Goal: Task Accomplishment & Management: Complete application form

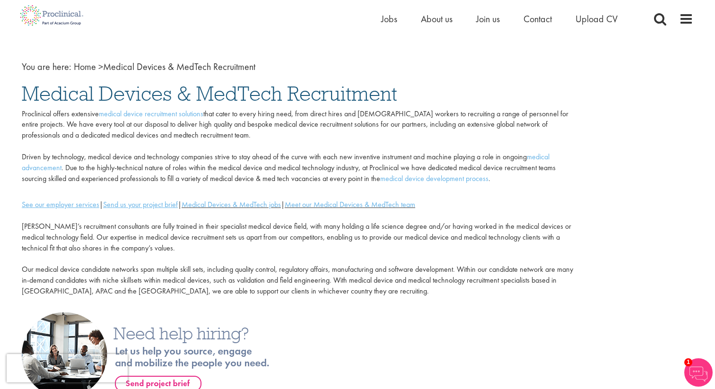
scroll to position [22, 0]
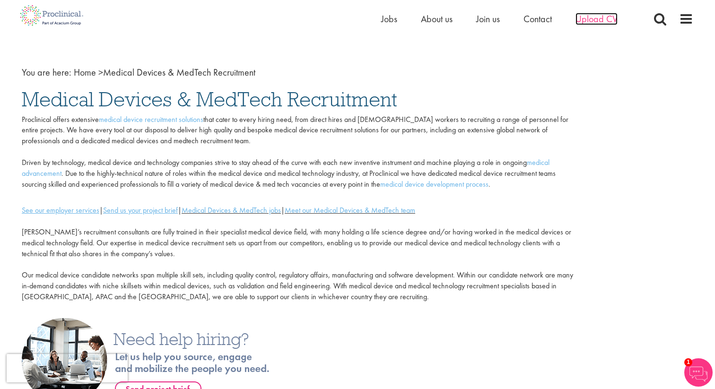
click at [582, 20] on span "Upload CV" at bounding box center [597, 19] width 42 height 12
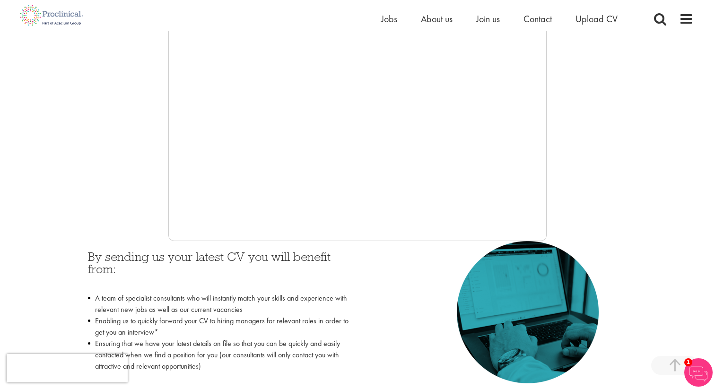
scroll to position [239, 0]
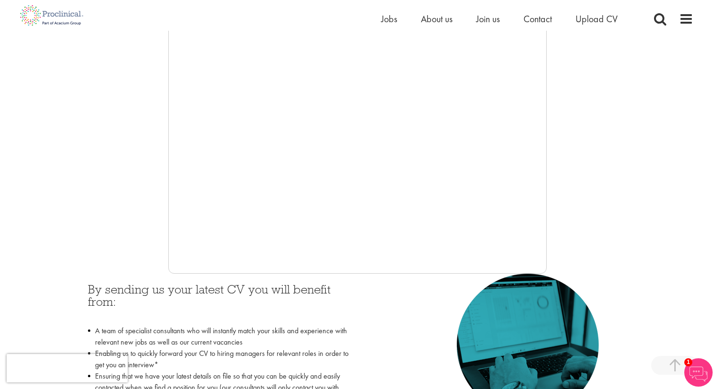
scroll to position [235, 0]
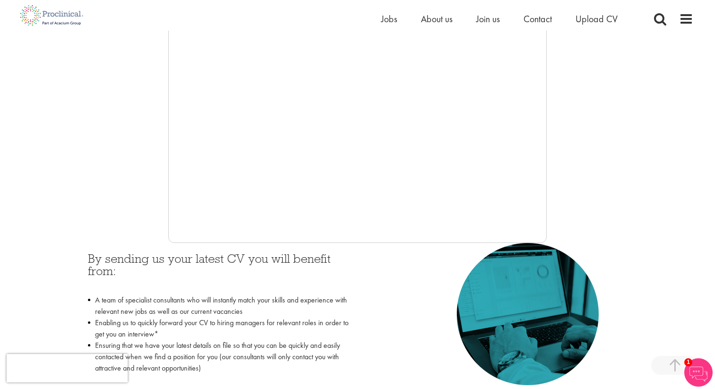
click at [164, 206] on div at bounding box center [358, 101] width 672 height 284
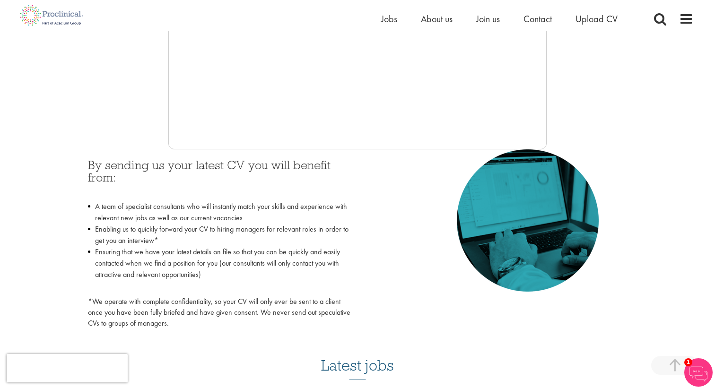
scroll to position [331, 0]
